Goal: Task Accomplishment & Management: Use online tool/utility

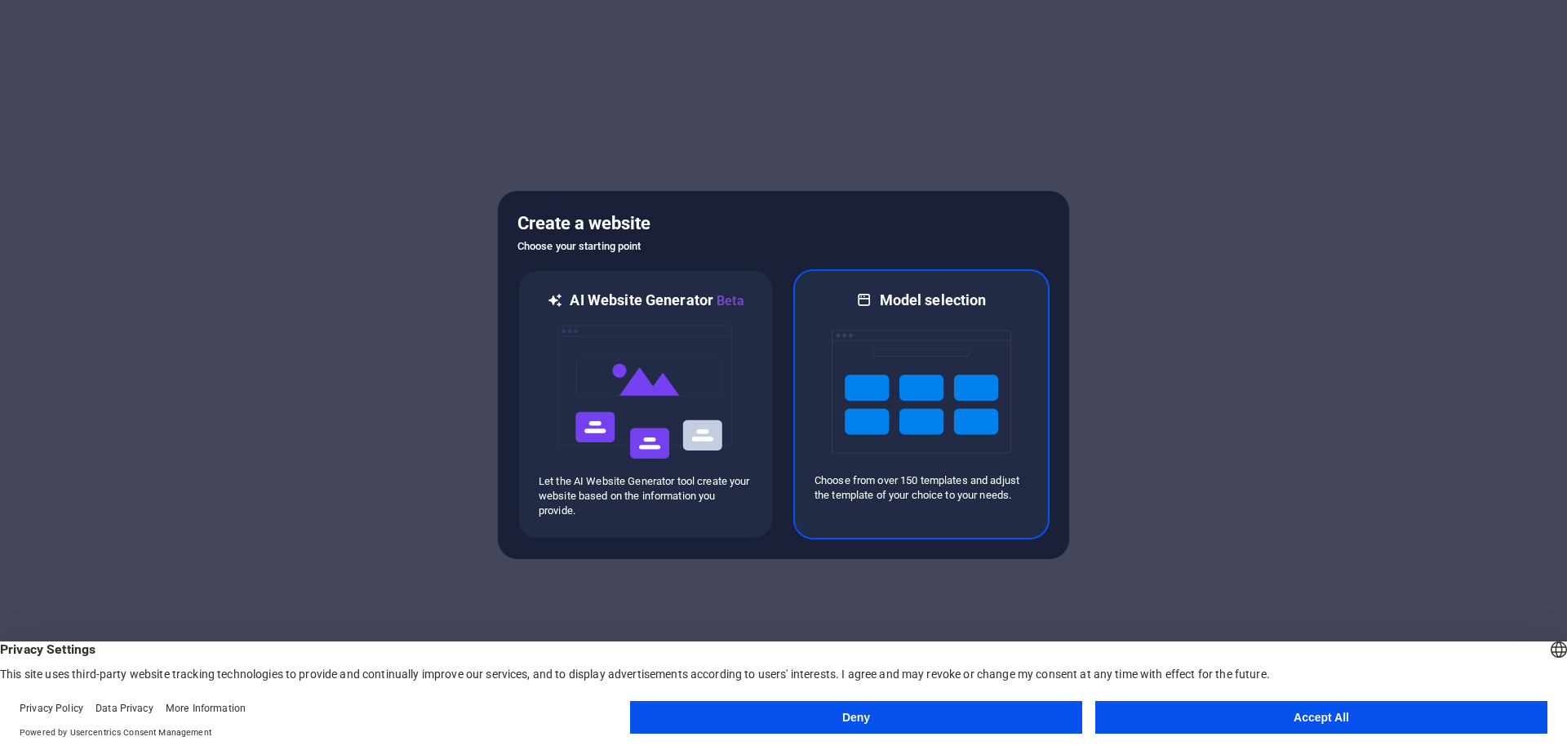
click at [938, 415] on img at bounding box center [922, 391] width 180 height 163
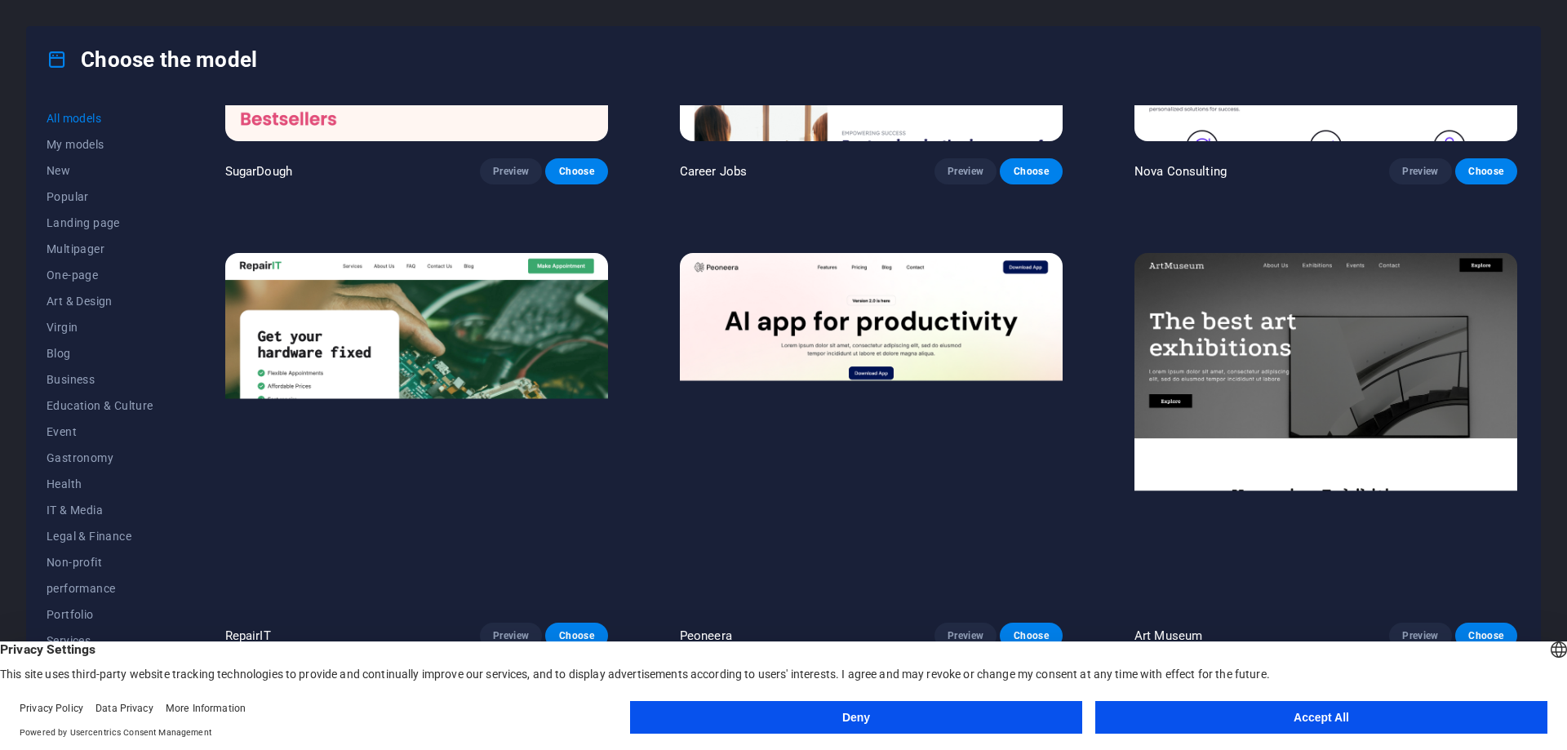
scroll to position [326, 0]
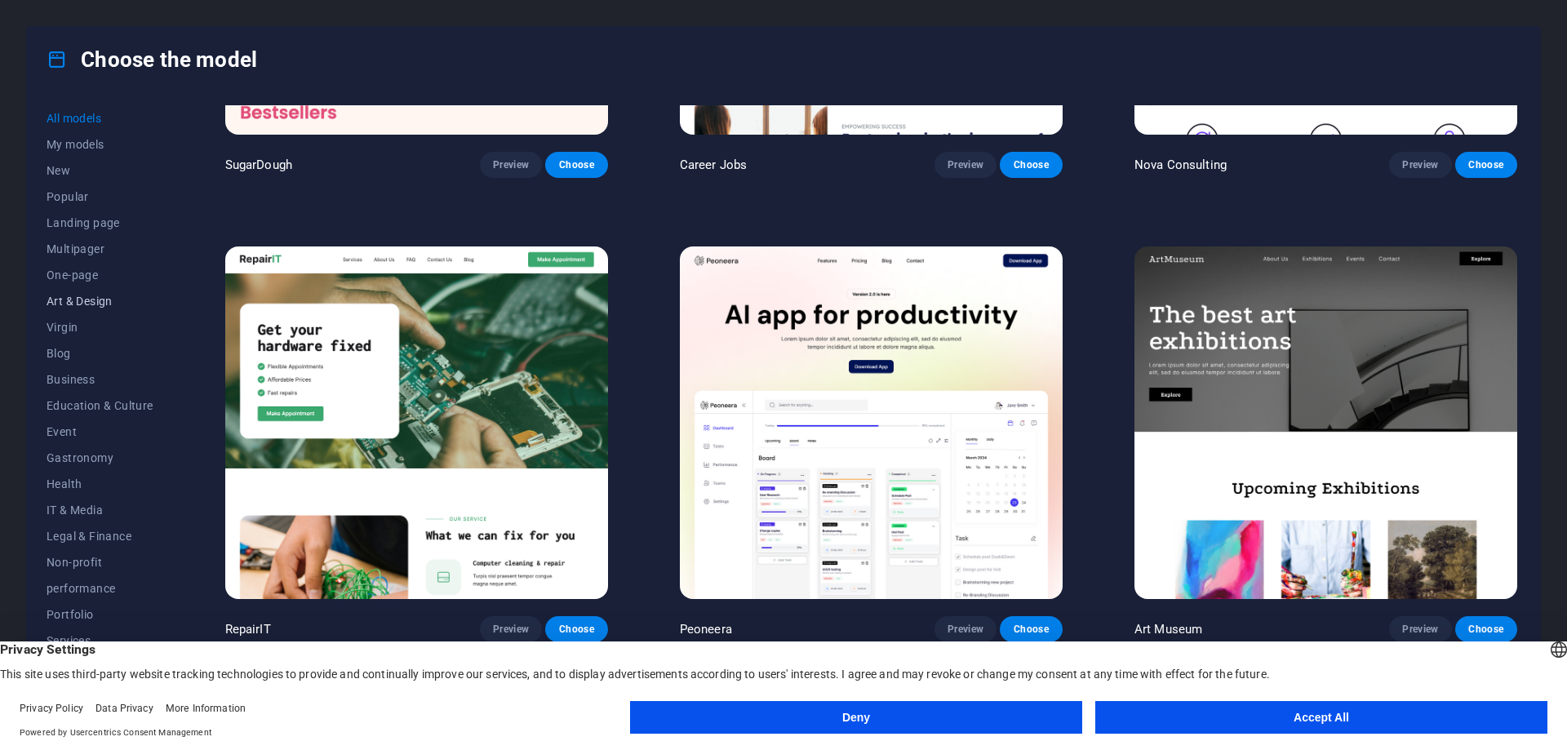
click at [85, 303] on font "Art & Design" at bounding box center [80, 301] width 66 height 13
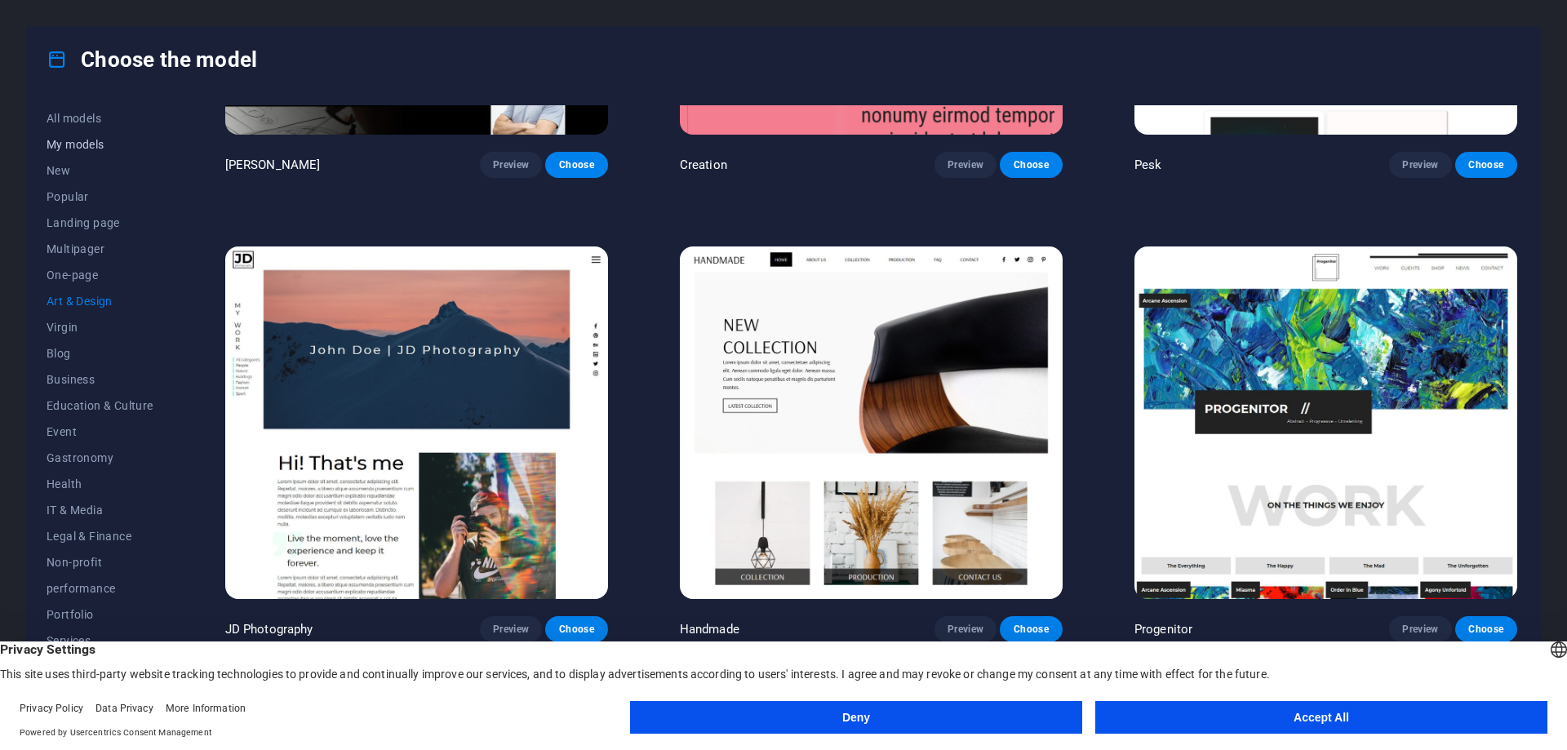
click at [86, 142] on font "My models" at bounding box center [76, 144] width 58 height 13
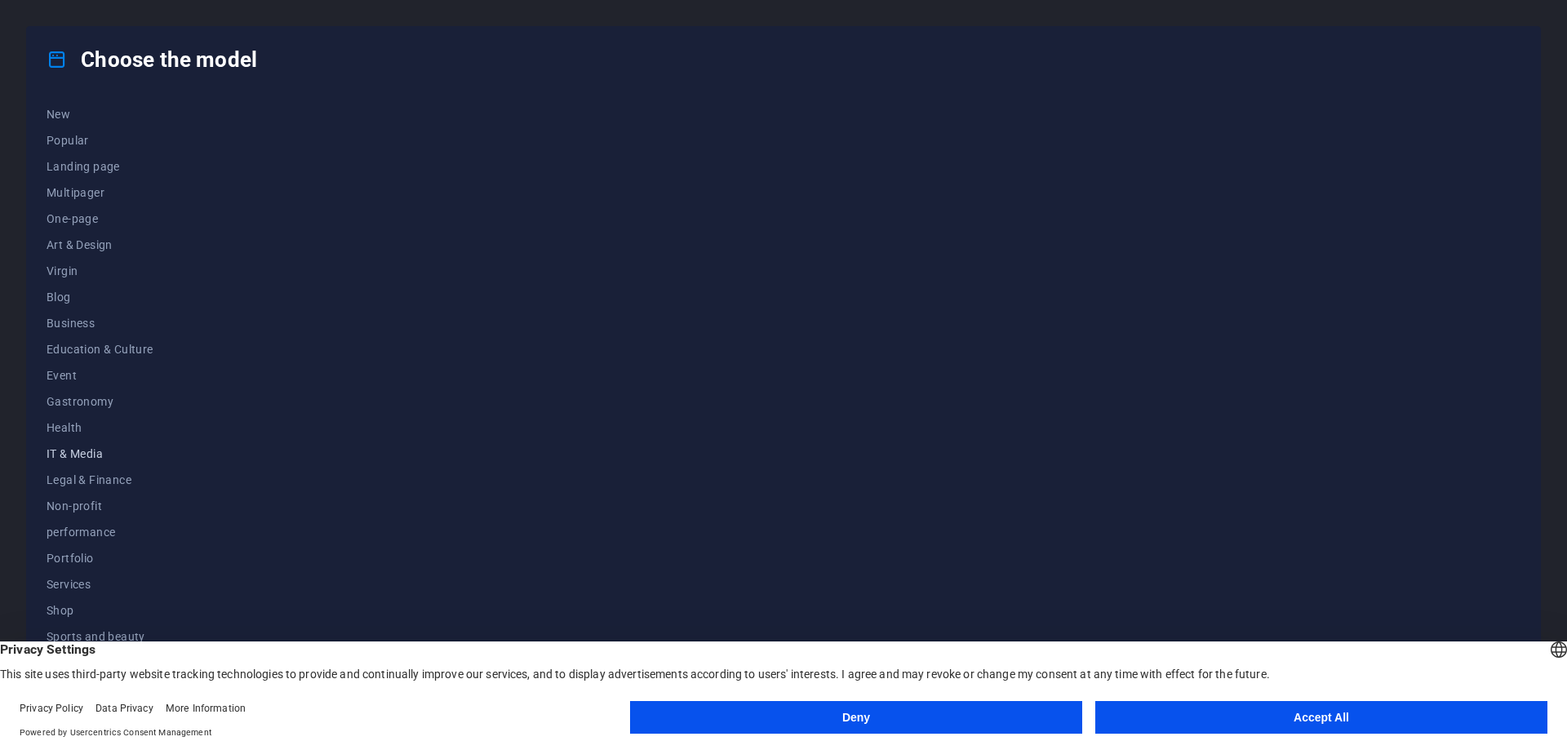
scroll to position [81, 0]
click at [78, 536] on font "Portfolio" at bounding box center [70, 533] width 47 height 13
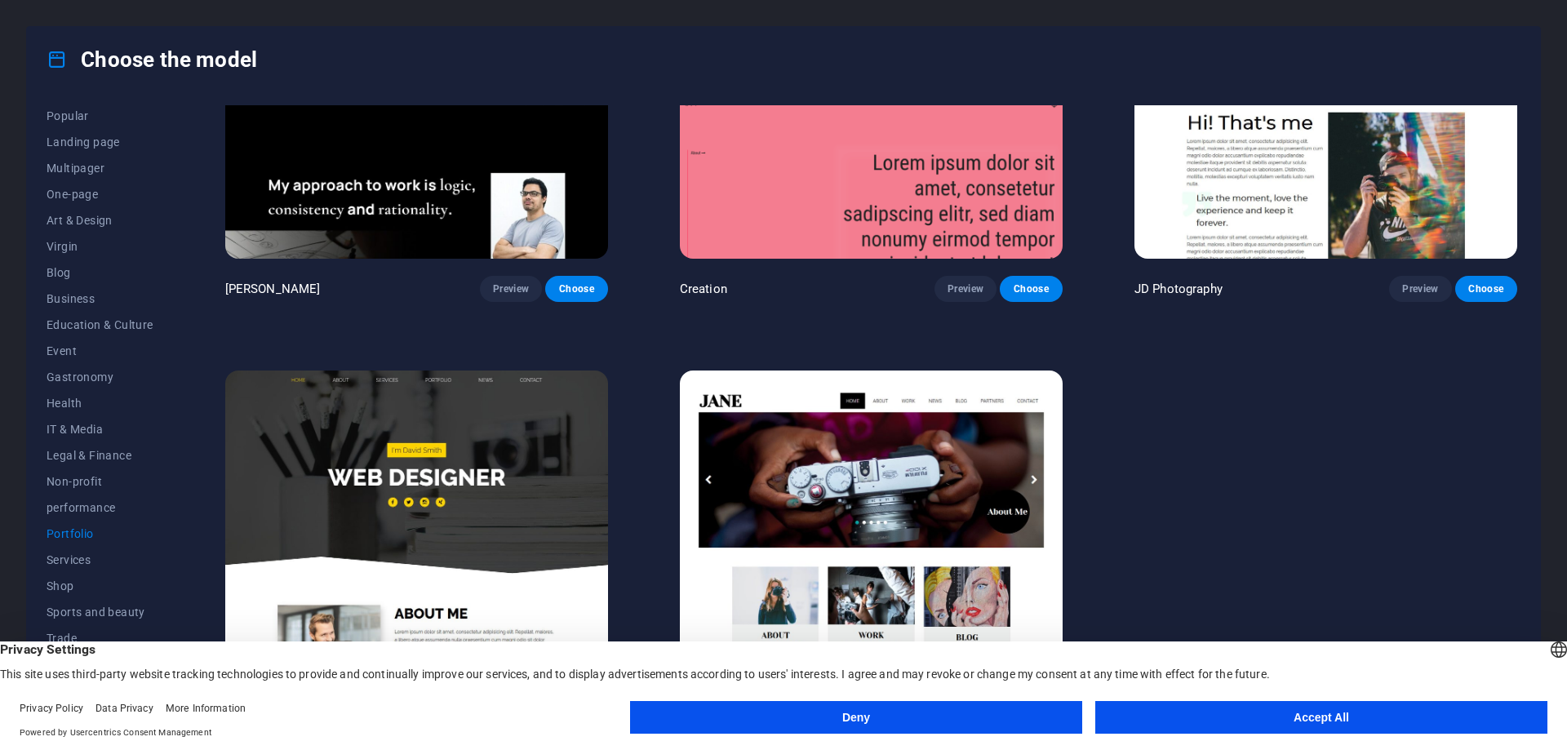
scroll to position [725, 0]
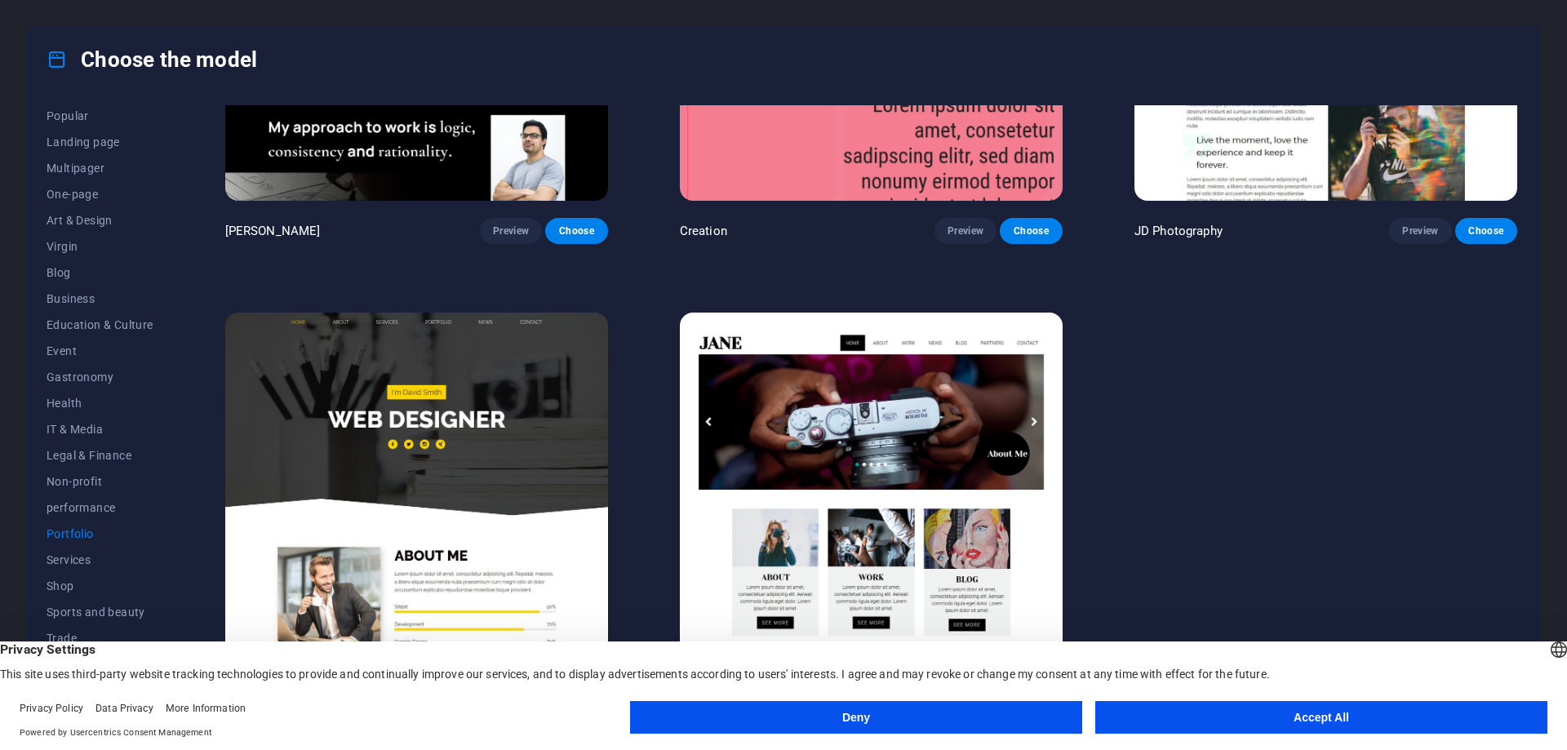
click at [495, 526] on img at bounding box center [416, 489] width 383 height 353
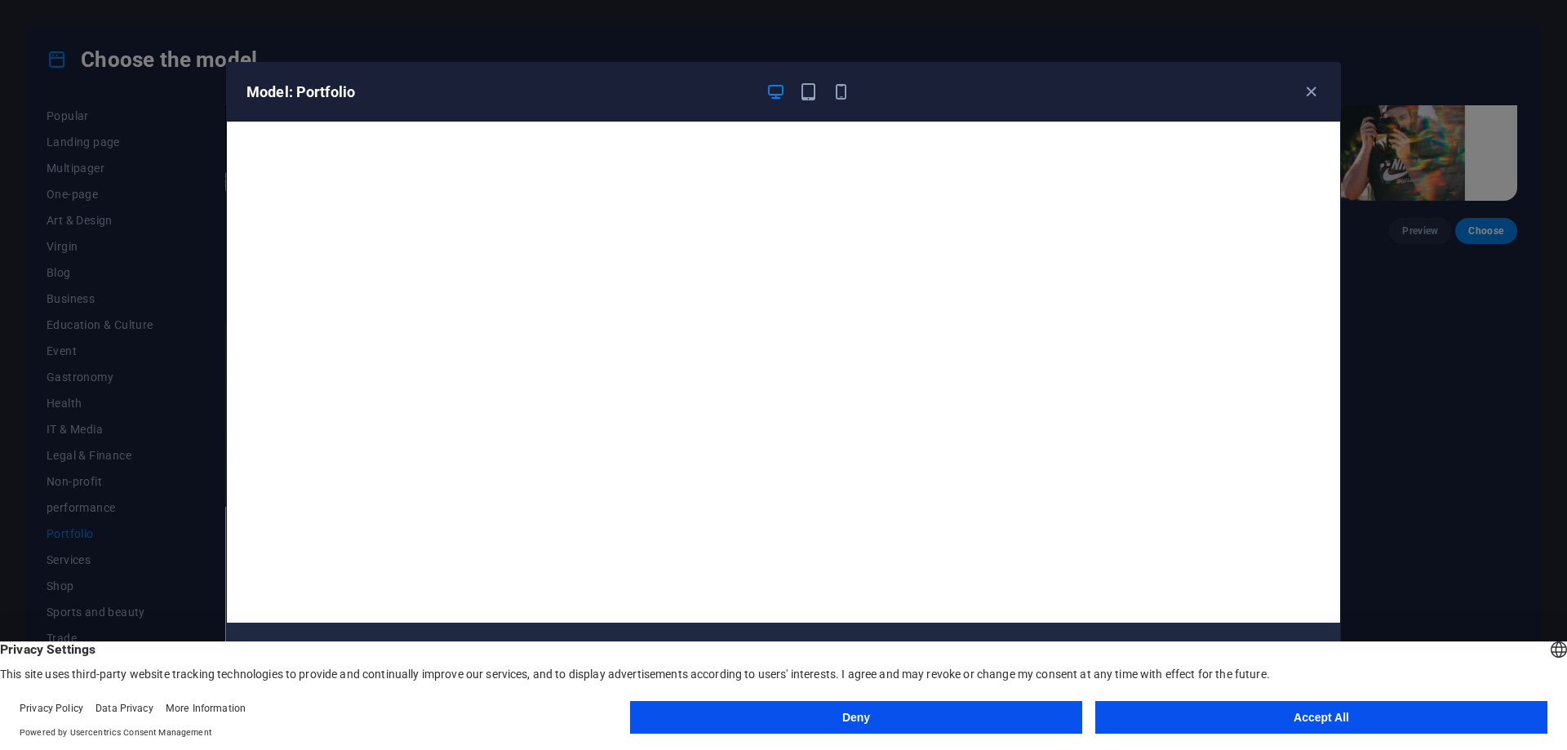
click at [807, 80] on div "Model: Portfolio" at bounding box center [783, 92] width 1113 height 59
click at [807, 100] on icon "button" at bounding box center [808, 91] width 19 height 19
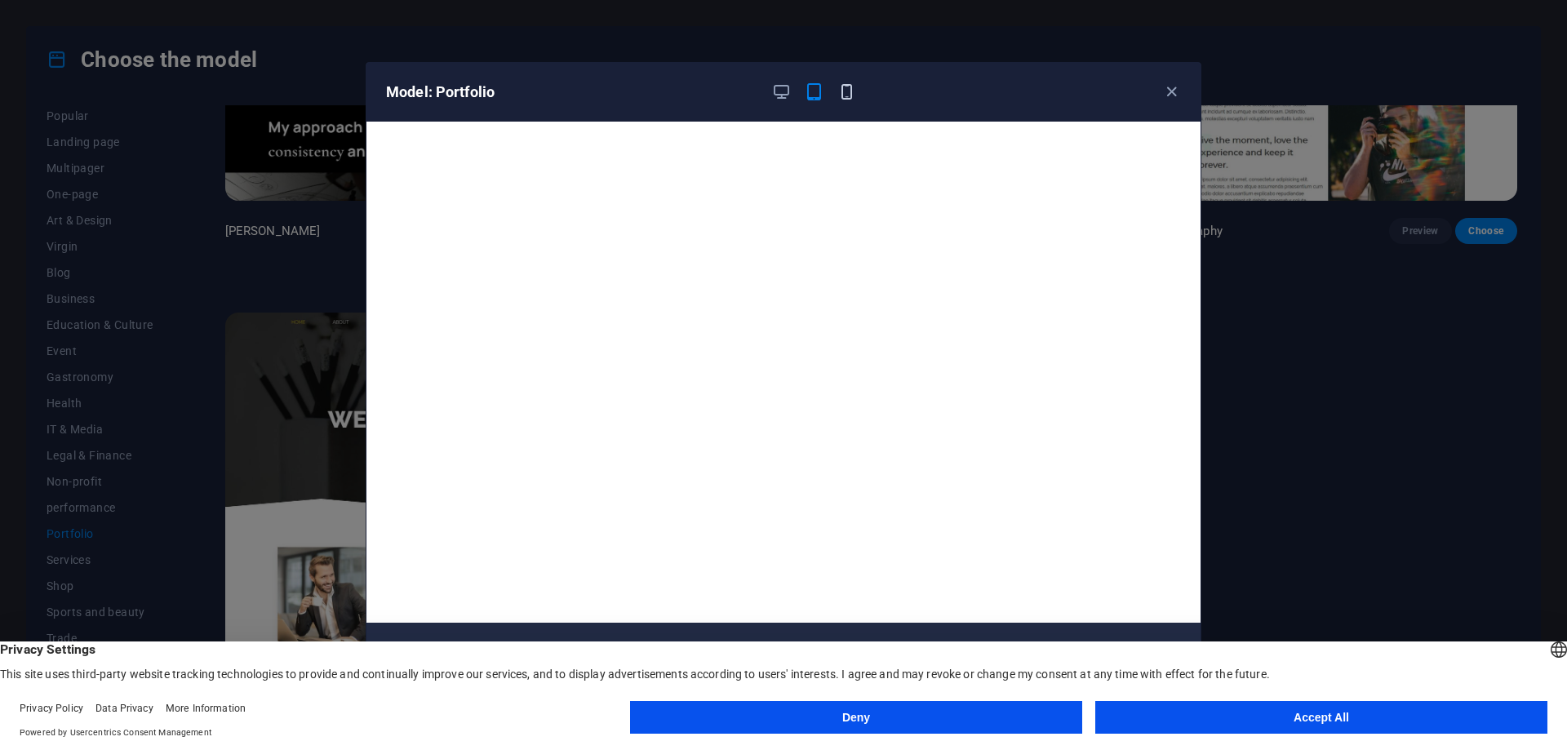
click at [849, 94] on icon "button" at bounding box center [846, 91] width 19 height 19
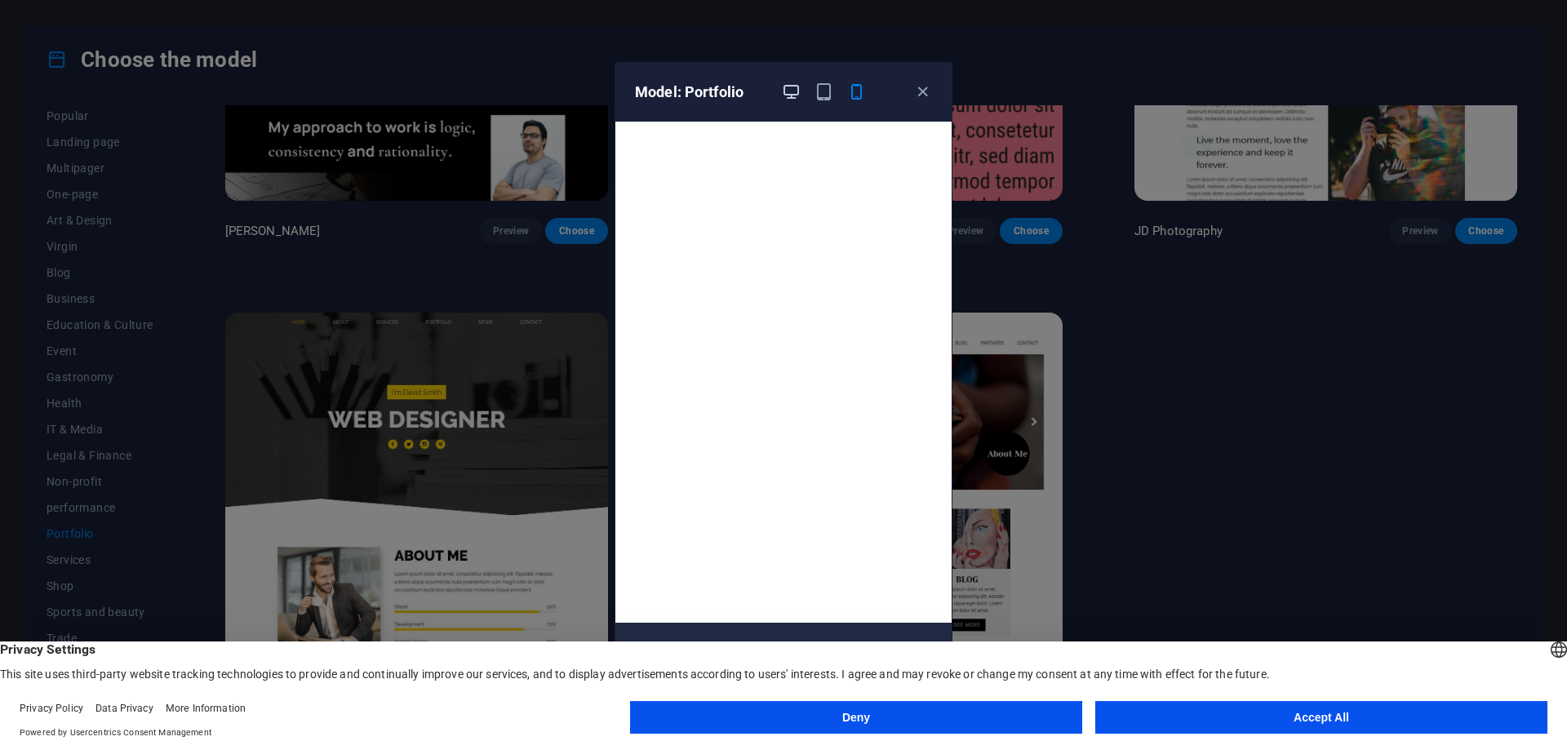
click at [784, 89] on icon "button" at bounding box center [791, 91] width 19 height 19
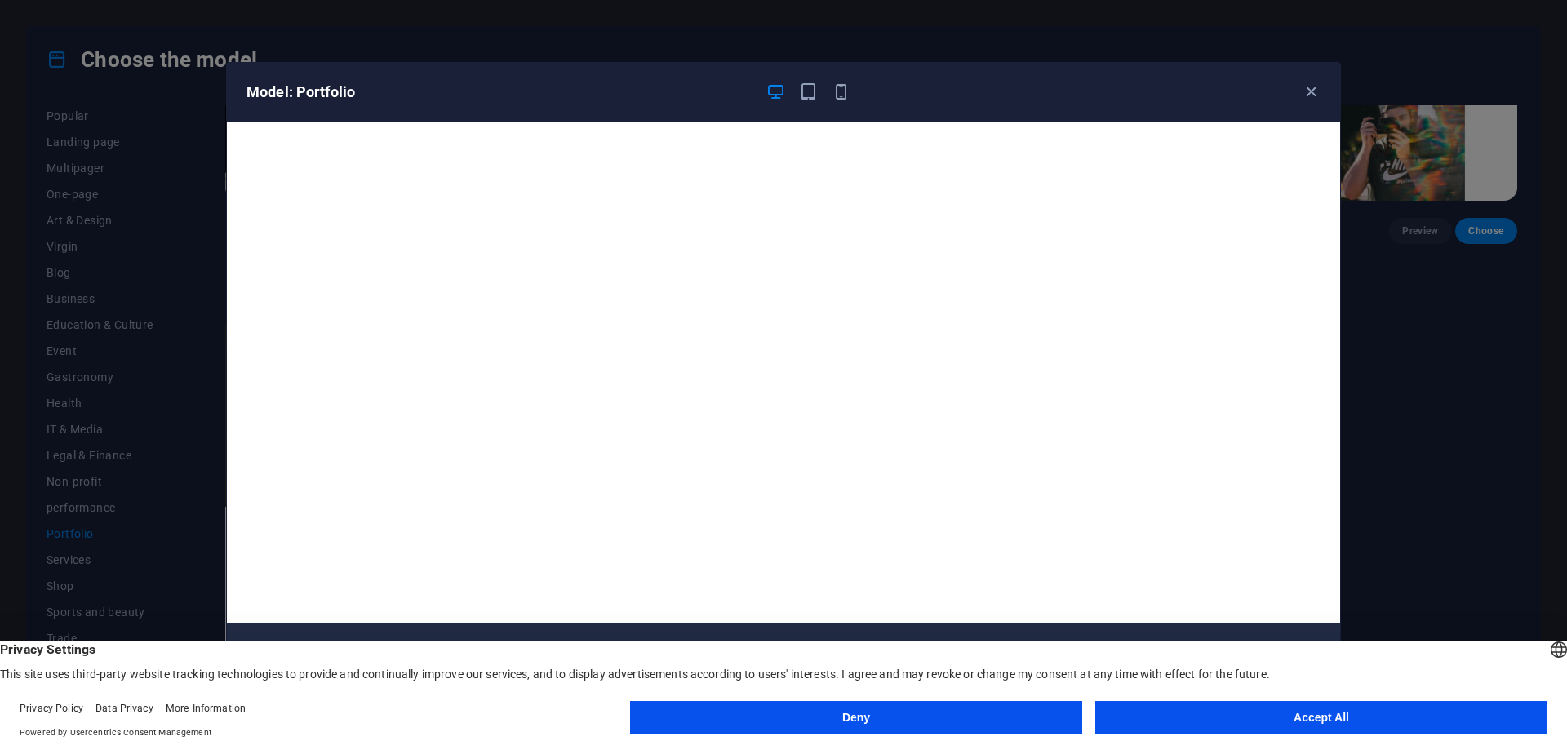
click at [801, 721] on button "Deny" at bounding box center [856, 717] width 452 height 33
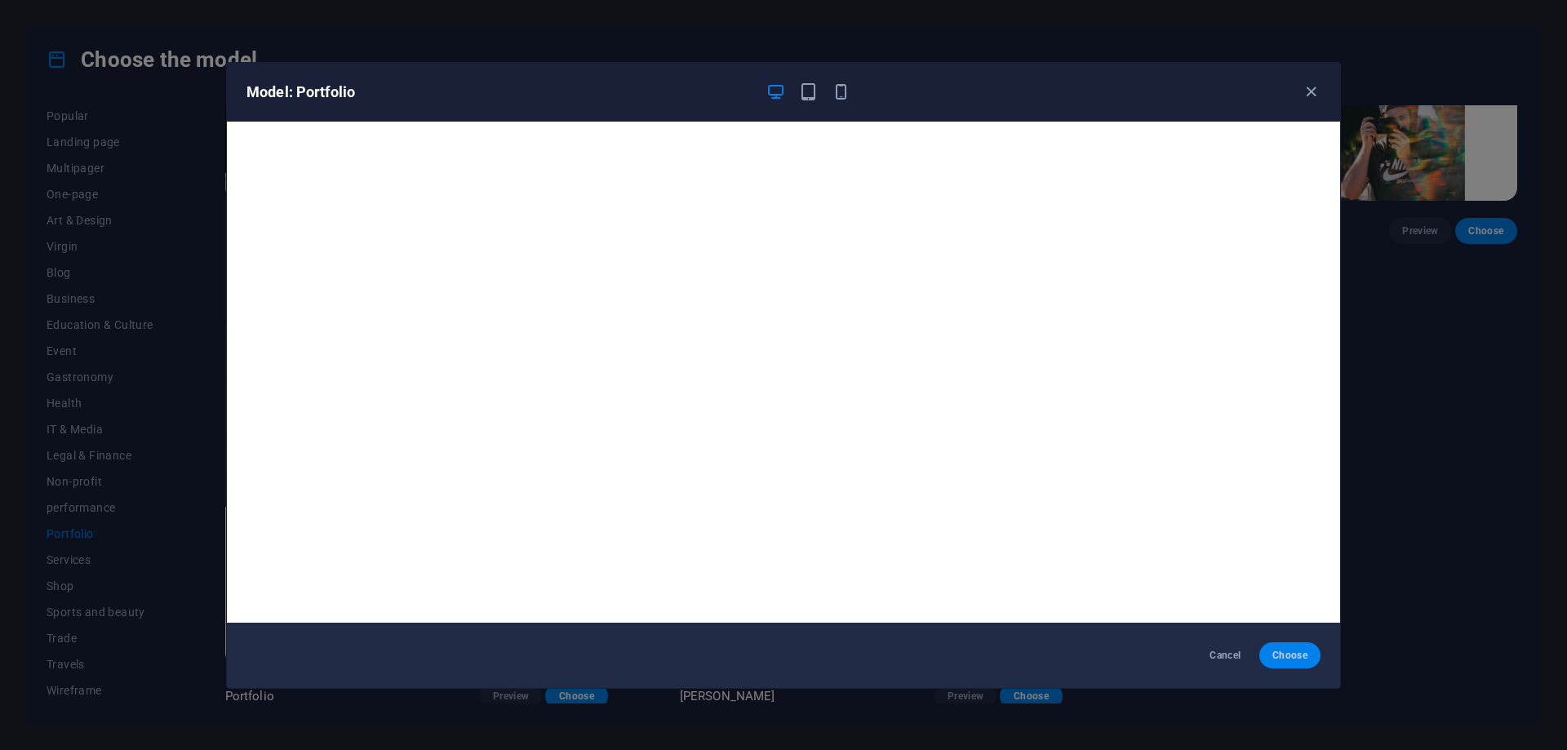
click at [1291, 654] on font "Choose" at bounding box center [1289, 655] width 35 height 11
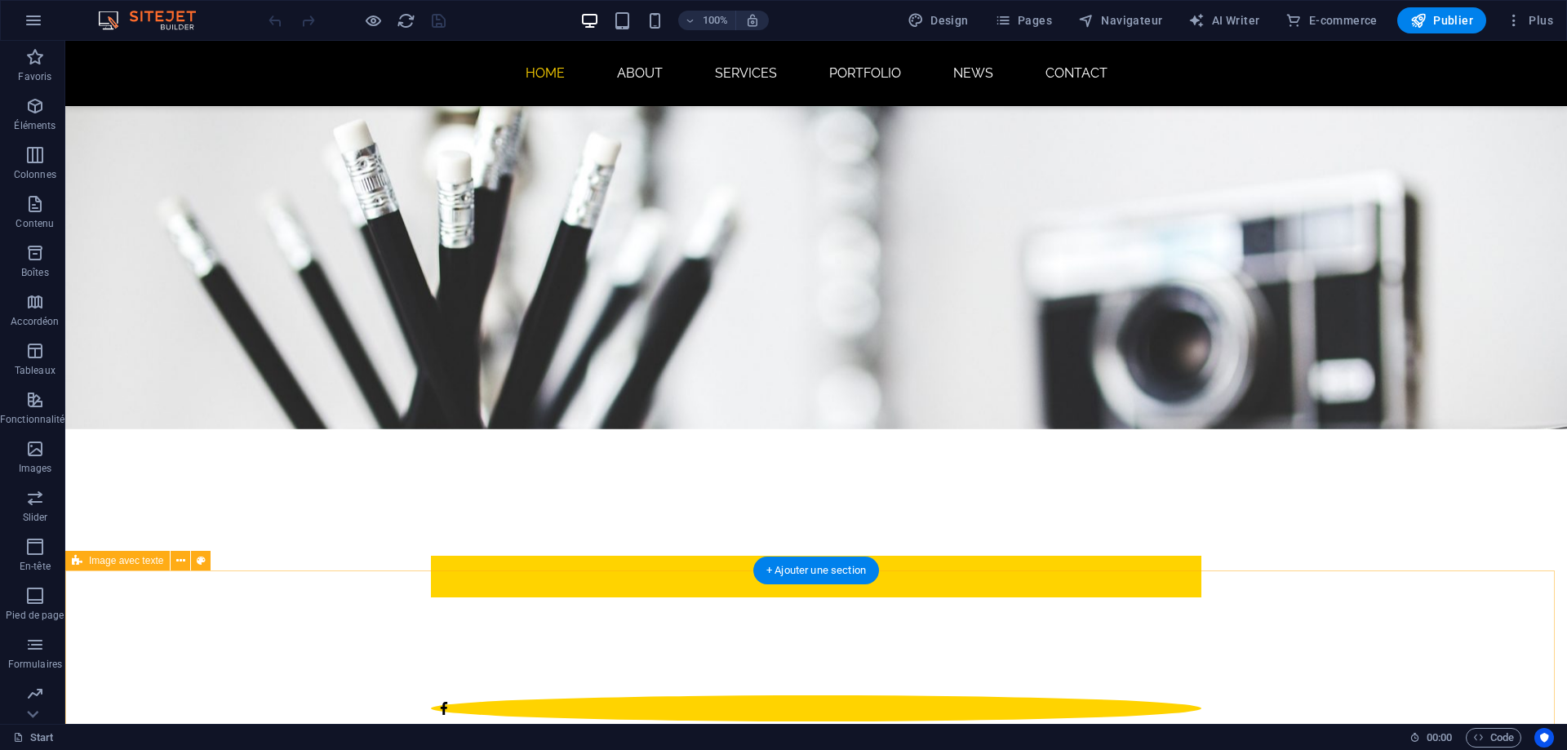
scroll to position [82, 0]
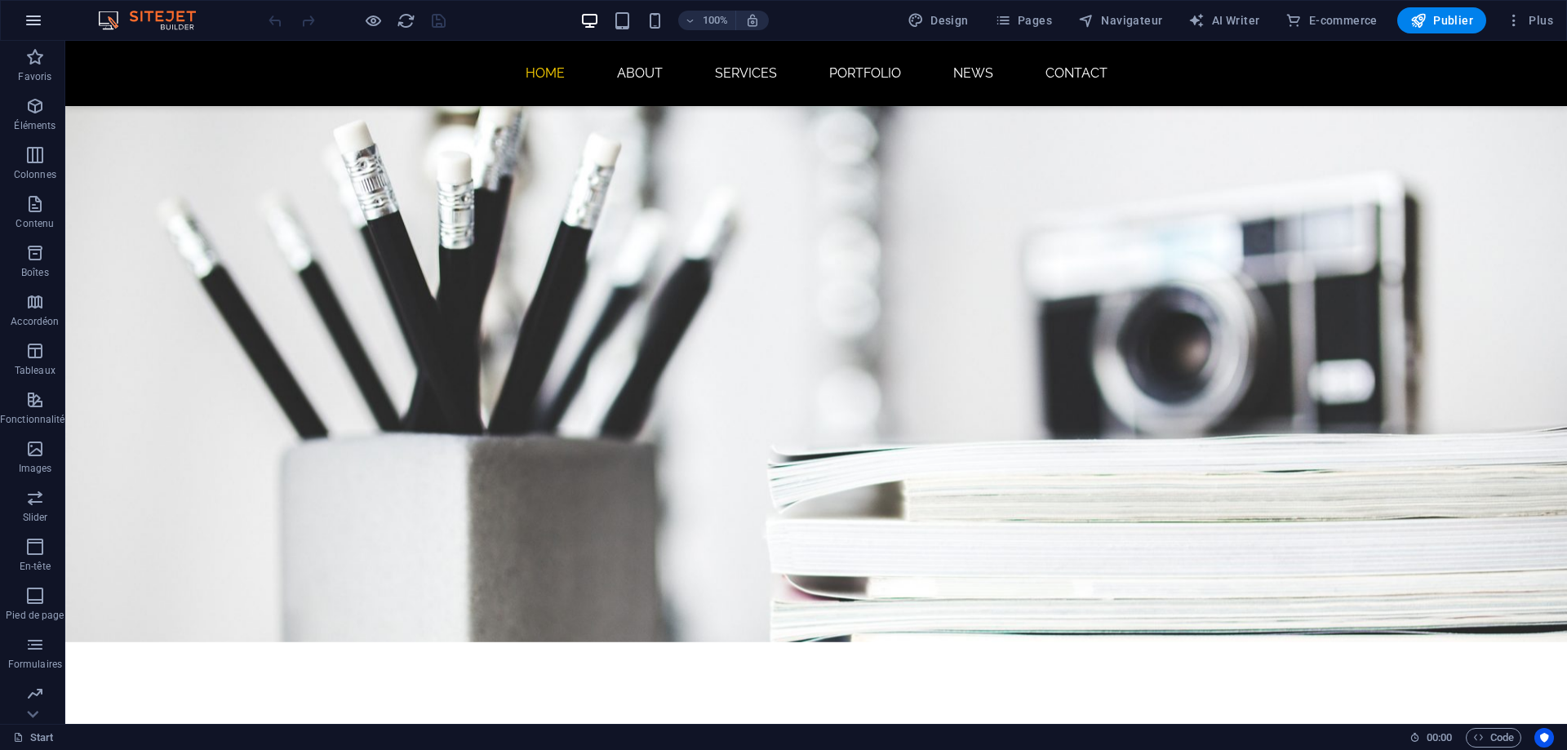
click at [31, 25] on icon "button" at bounding box center [34, 21] width 20 height 20
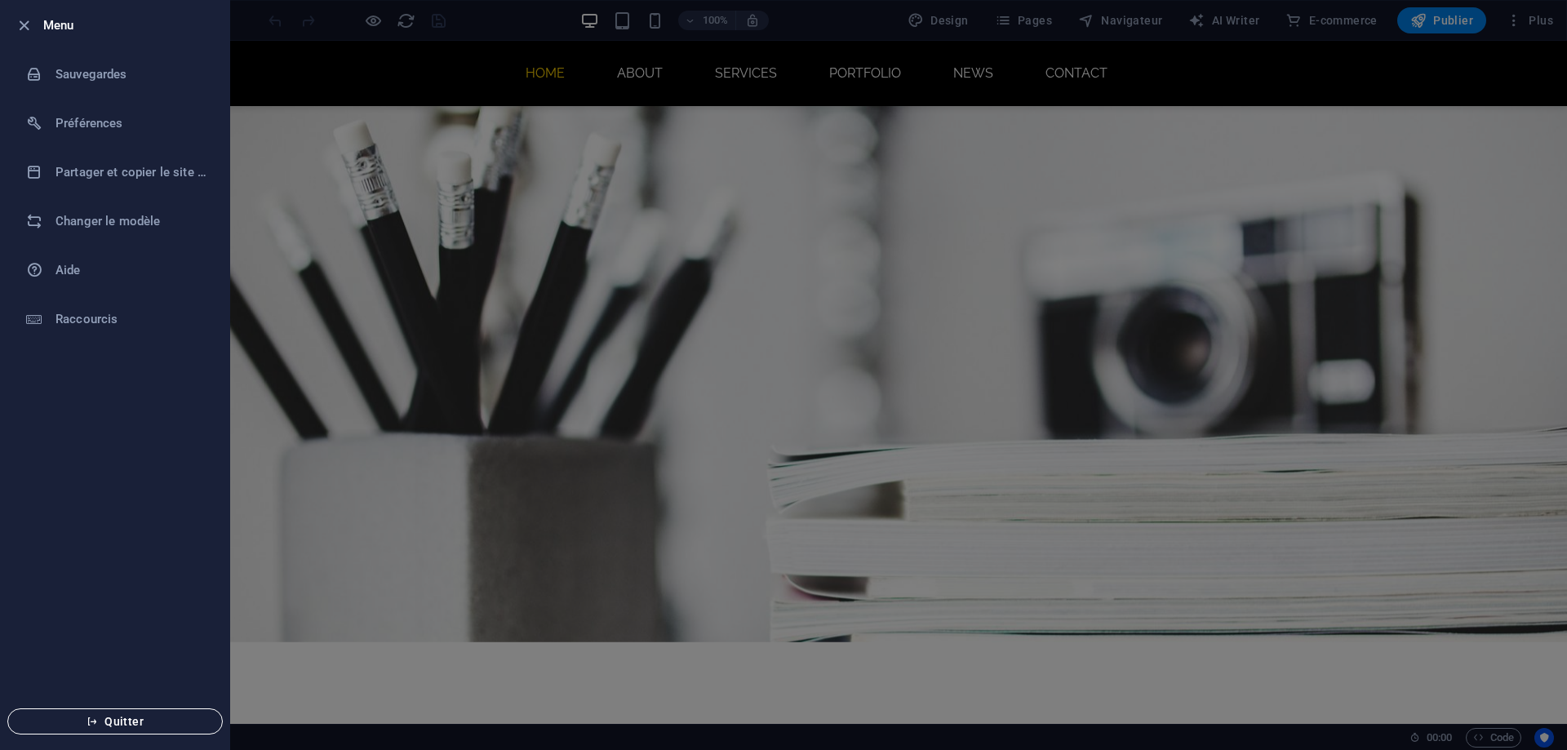
click at [118, 716] on span "Quitter" at bounding box center [115, 721] width 188 height 13
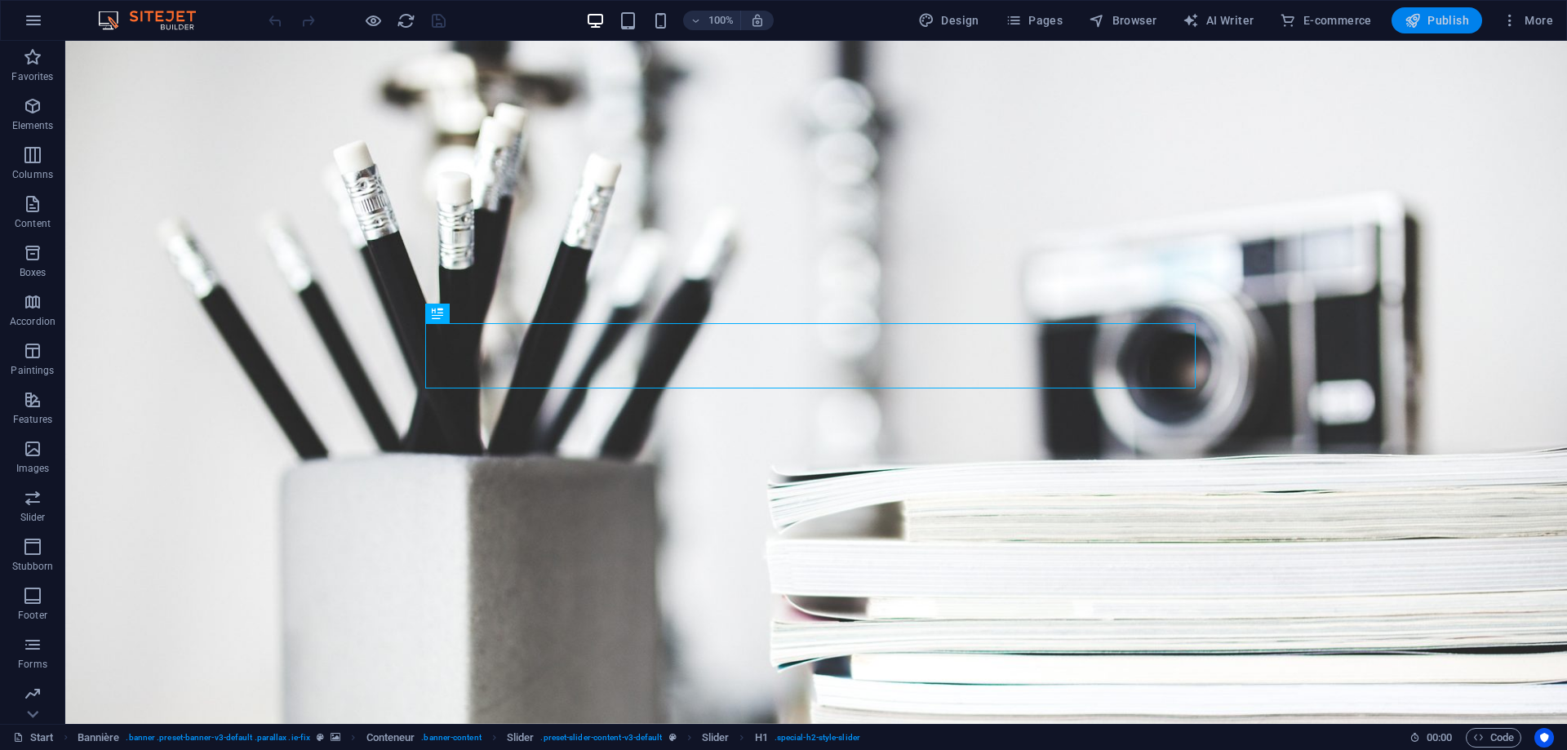
click at [1443, 29] on button "Publish" at bounding box center [1436, 20] width 91 height 26
